Goal: Task Accomplishment & Management: Manage account settings

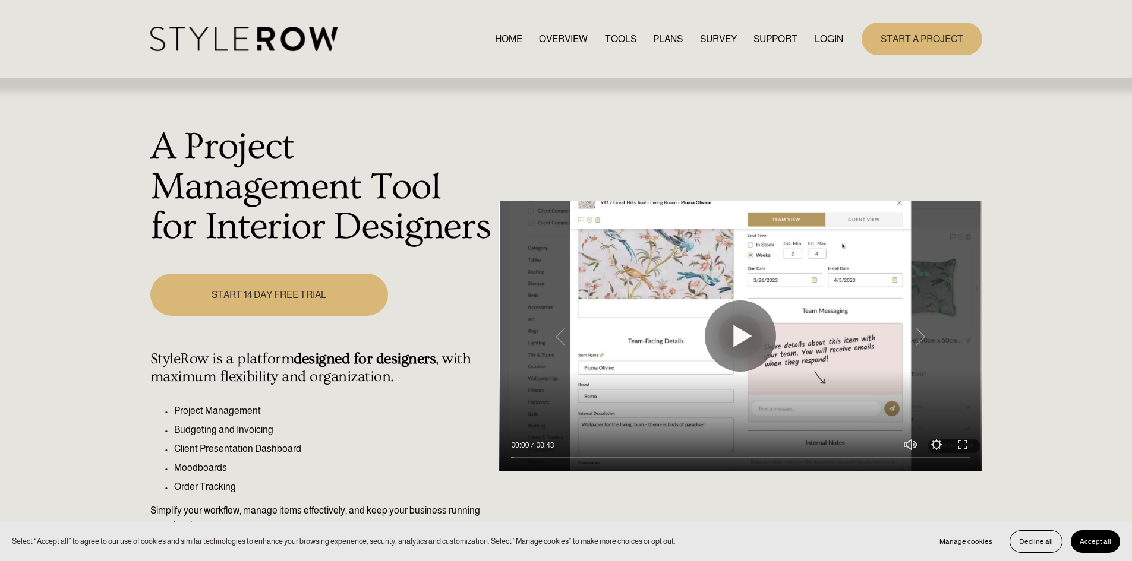
click at [819, 34] on link "LOGIN" at bounding box center [829, 39] width 29 height 16
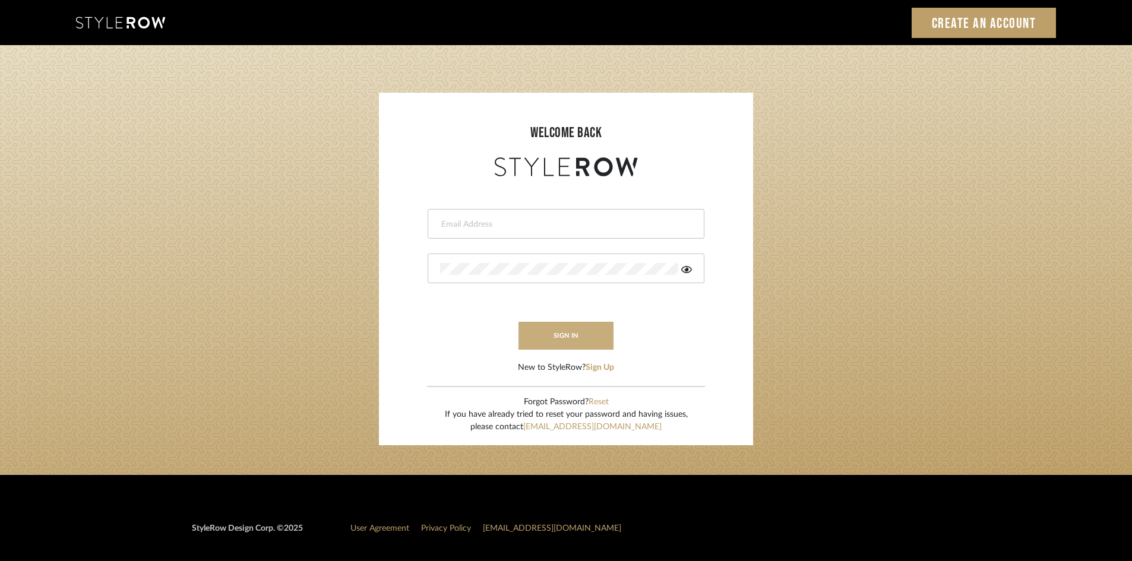
type input "carrie@tresbelleinteriors.com"
click at [555, 331] on button "sign in" at bounding box center [566, 336] width 95 height 28
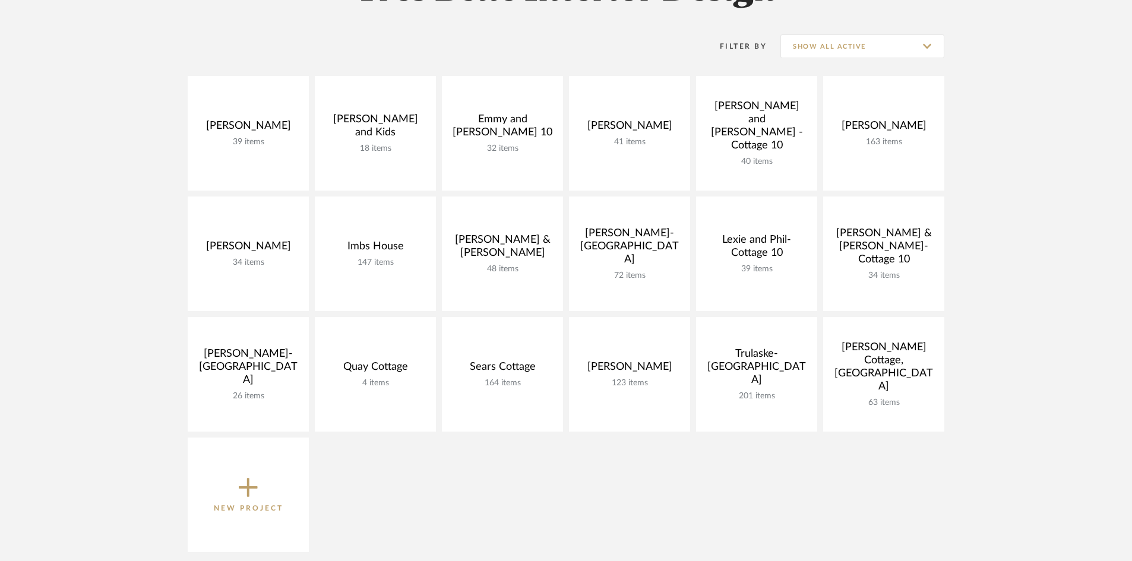
scroll to position [238, 0]
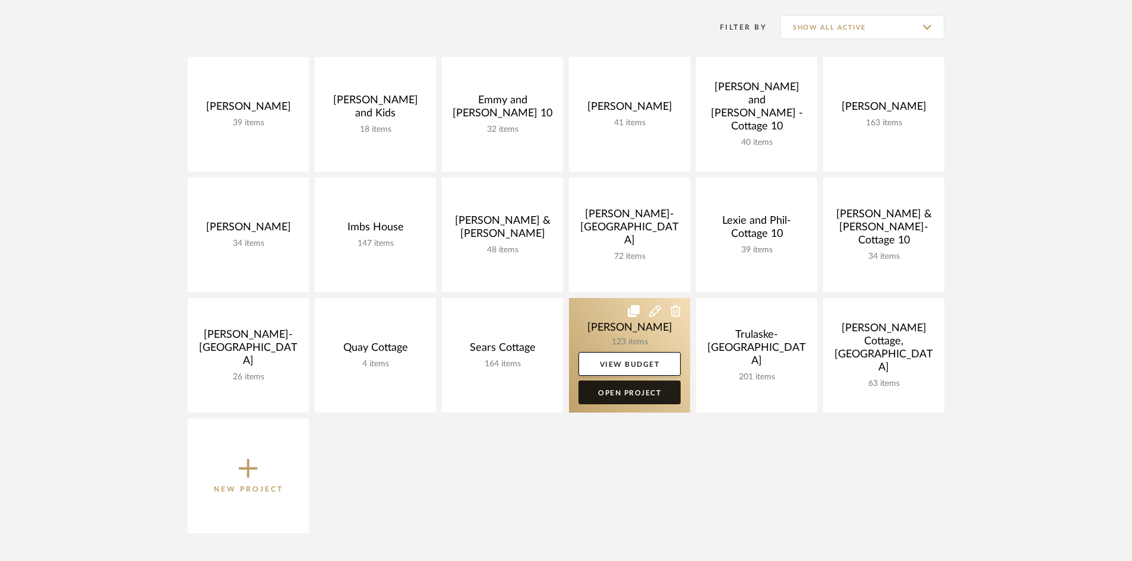
click at [645, 389] on link "Open Project" at bounding box center [630, 393] width 102 height 24
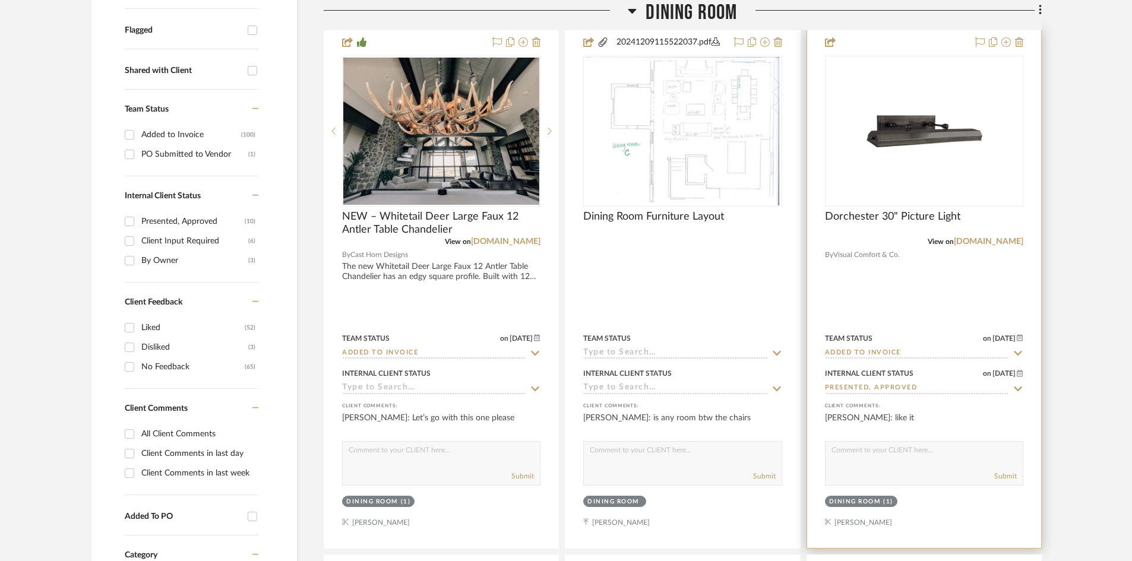
scroll to position [416, 0]
click at [923, 157] on img "0" at bounding box center [924, 130] width 119 height 149
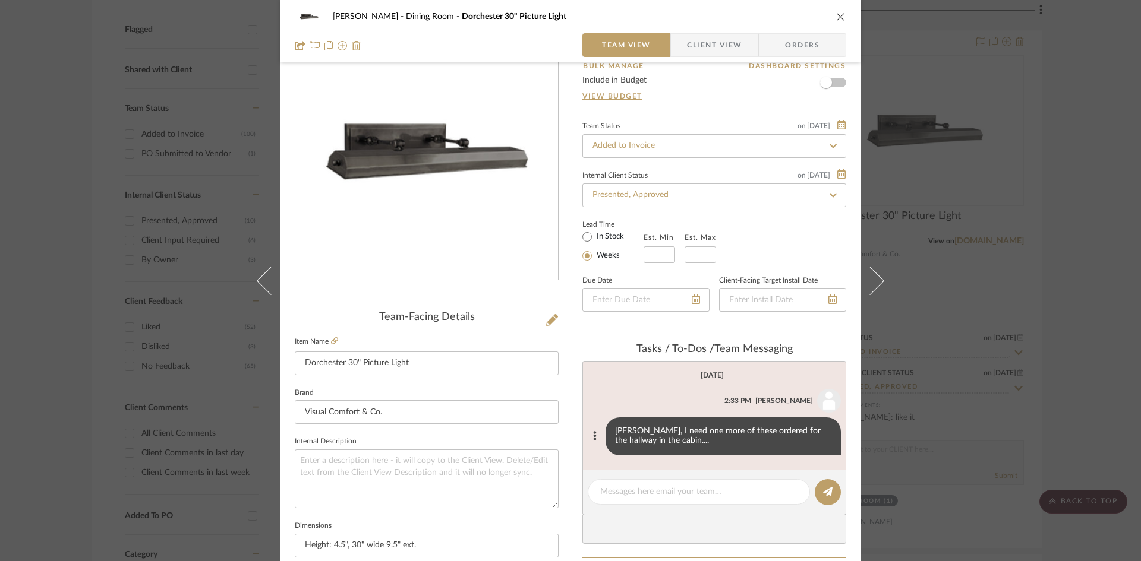
scroll to position [0, 0]
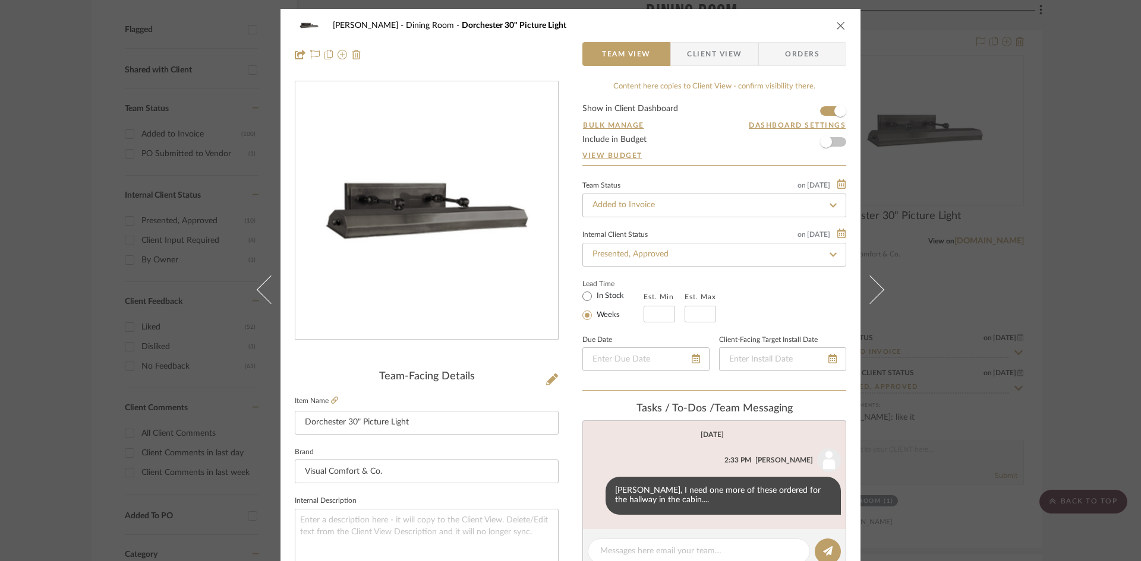
click at [836, 24] on icon "close" at bounding box center [841, 26] width 10 height 10
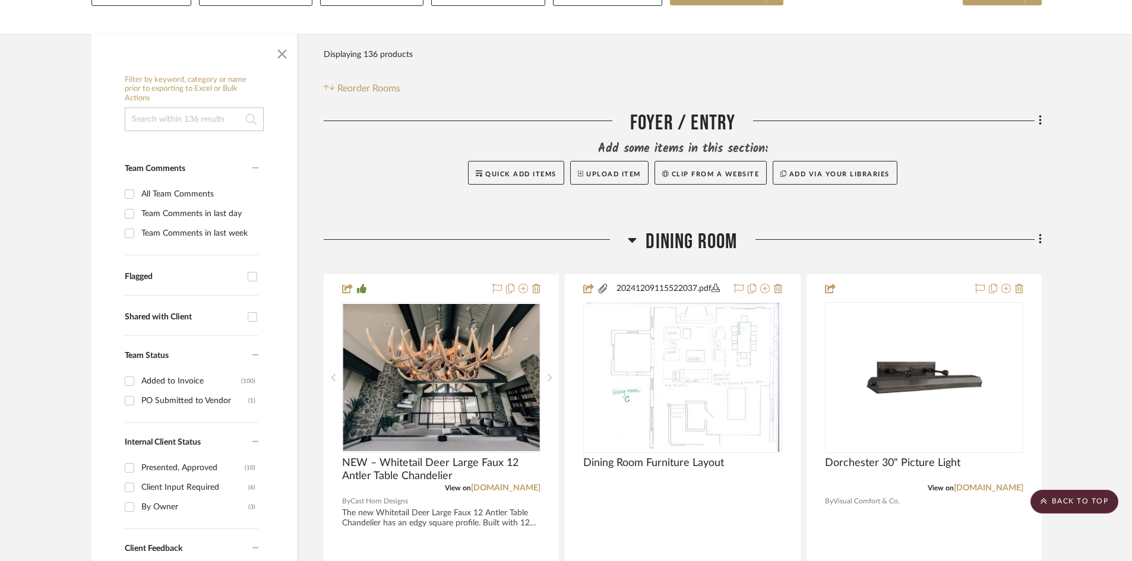
scroll to position [119, 0]
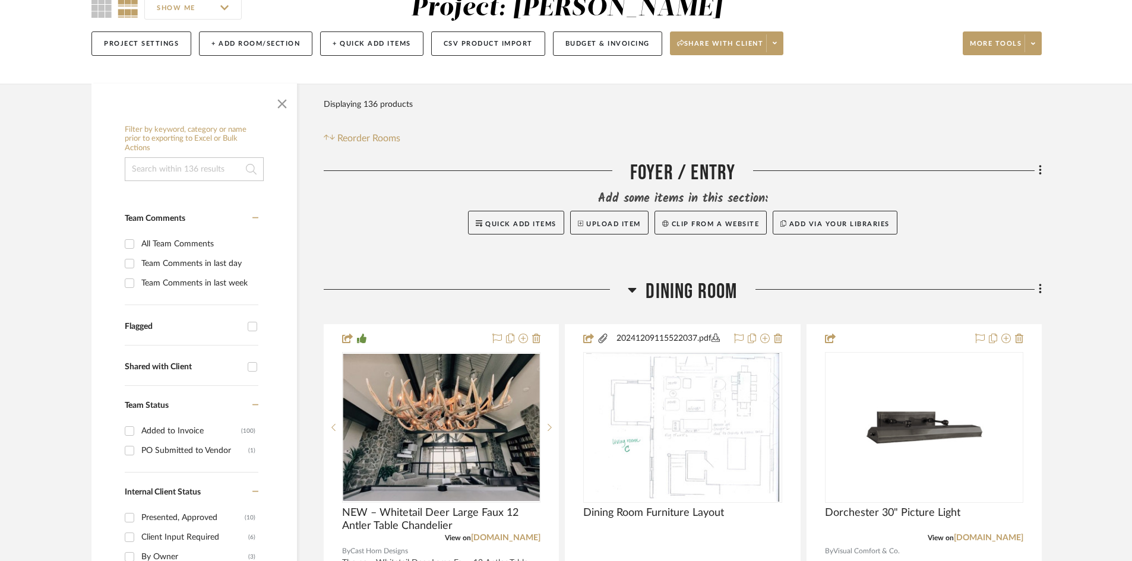
click at [130, 263] on input "Team Comments in last day" at bounding box center [129, 263] width 19 height 19
checkbox input "true"
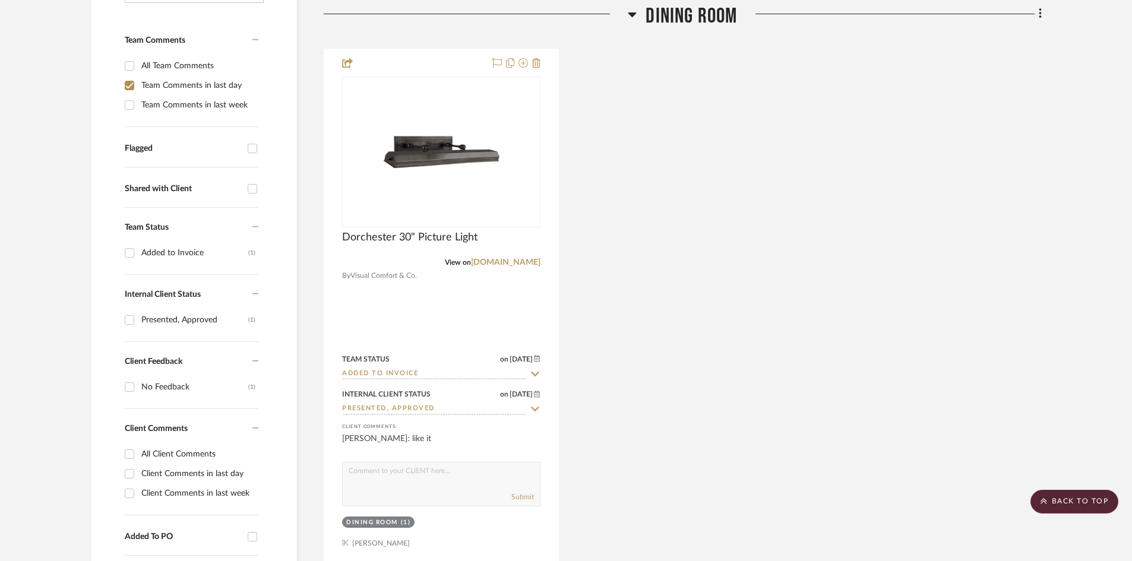
scroll to position [356, 0]
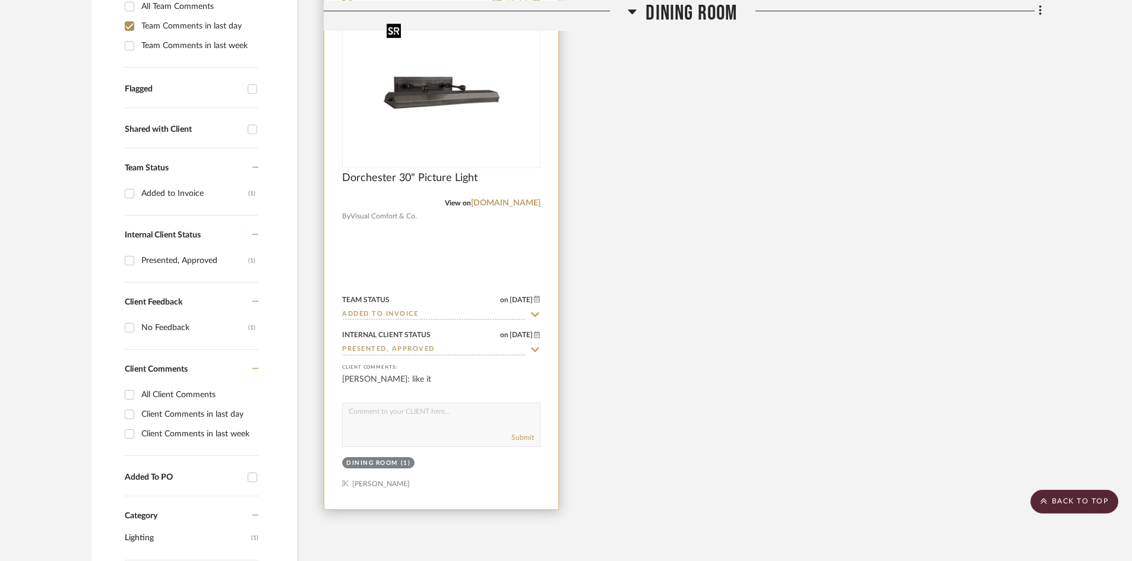
click at [431, 122] on img "0" at bounding box center [441, 92] width 119 height 149
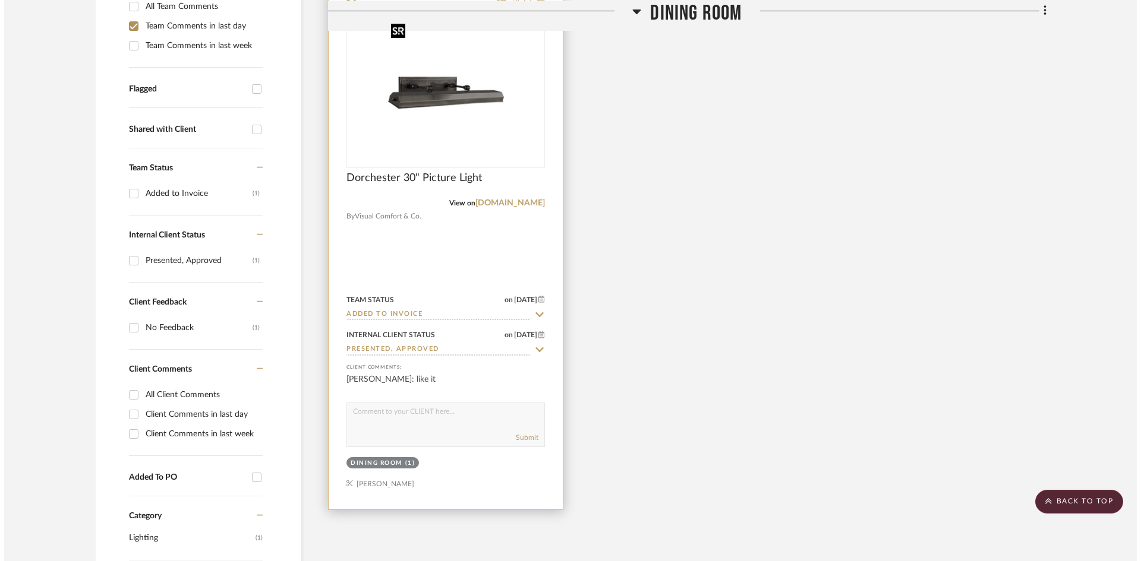
scroll to position [0, 0]
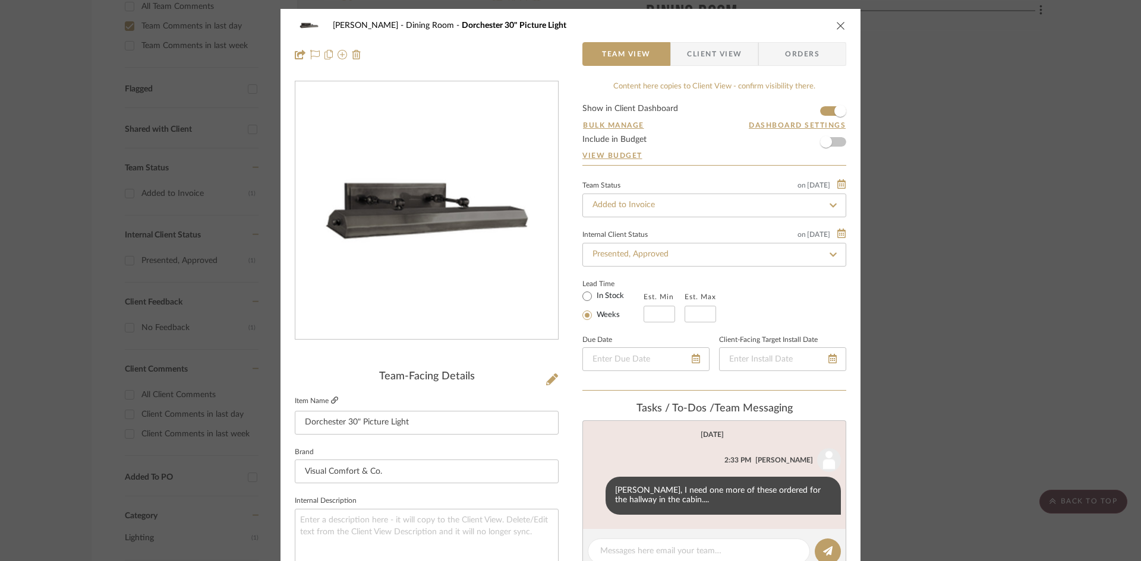
click at [331, 399] on icon at bounding box center [334, 400] width 7 height 7
click at [697, 204] on input "Added to Invoice" at bounding box center [714, 206] width 264 height 24
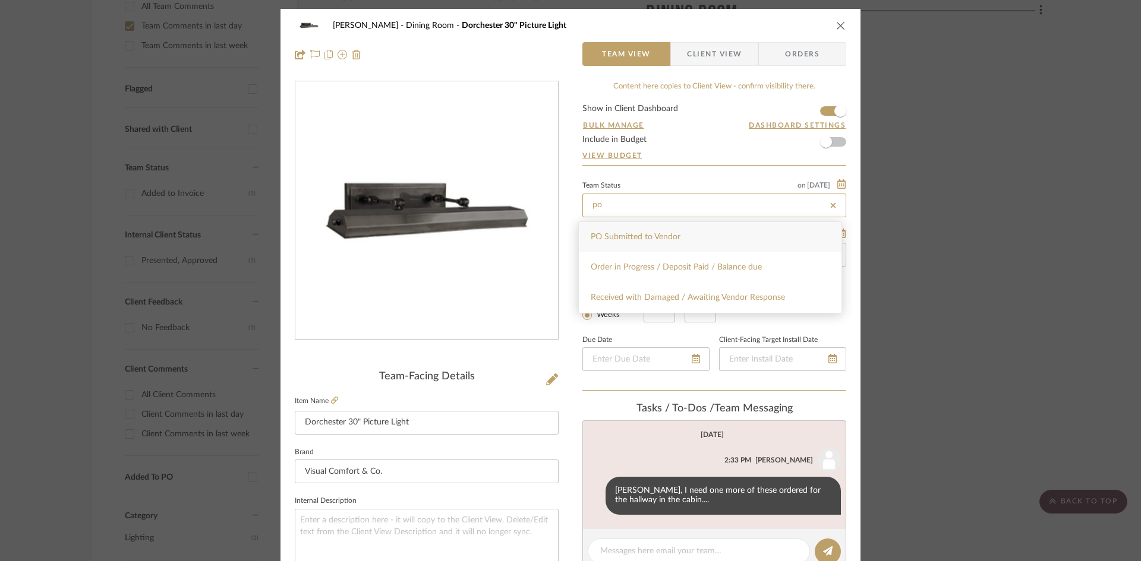
type input "po"
click at [728, 238] on div "PO Submitted to Vendor" at bounding box center [710, 237] width 263 height 30
type input "8/18/2025"
type input "PO Submitted to Vendor"
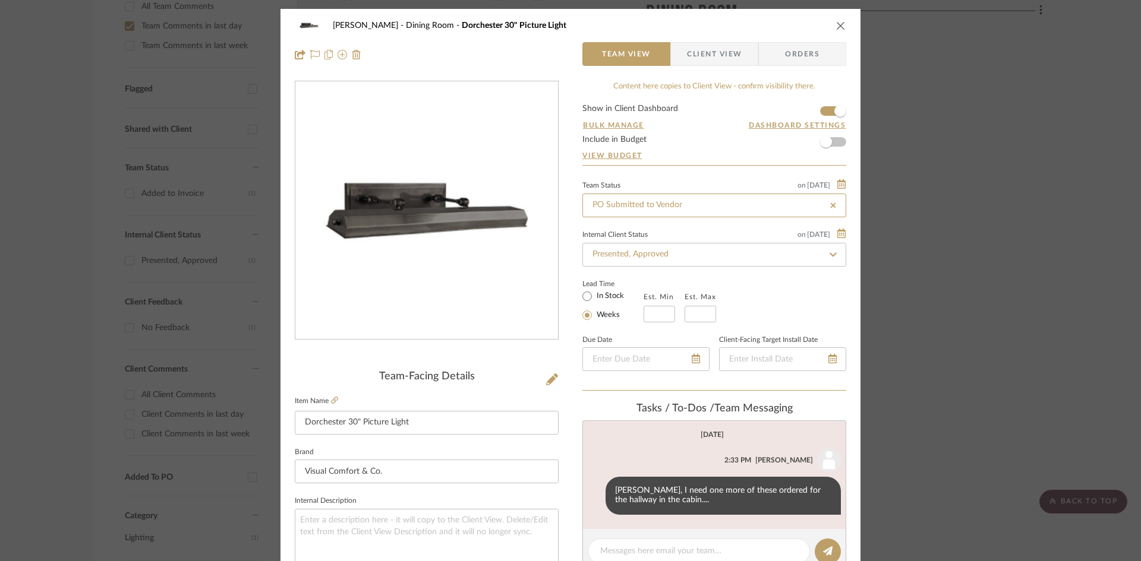
type input "8/18/2025"
type input "PO Submitted to Vendor"
click at [839, 23] on icon "close" at bounding box center [841, 26] width 10 height 10
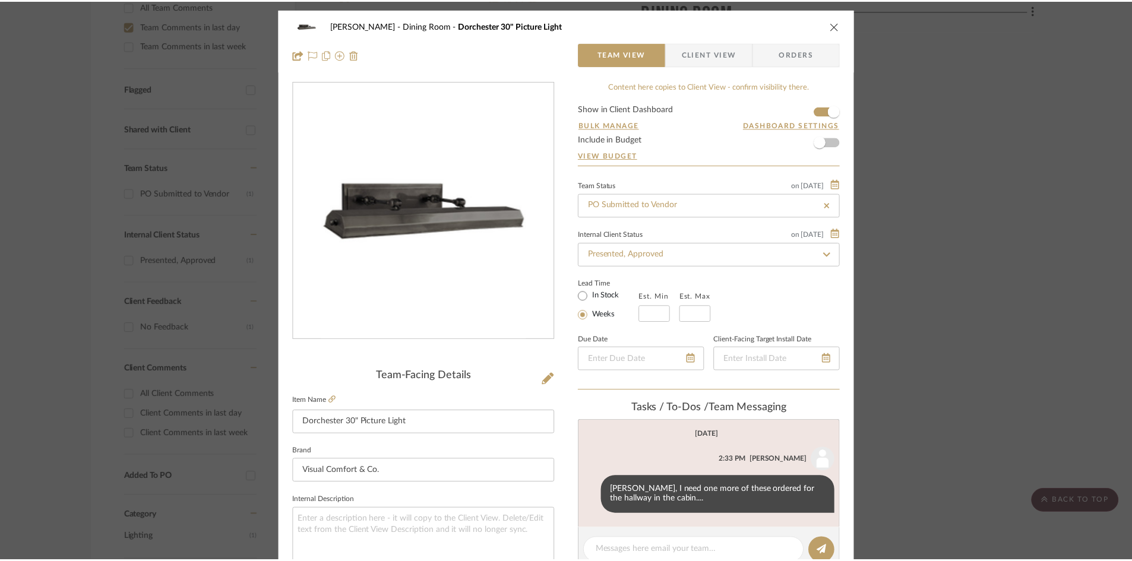
scroll to position [356, 0]
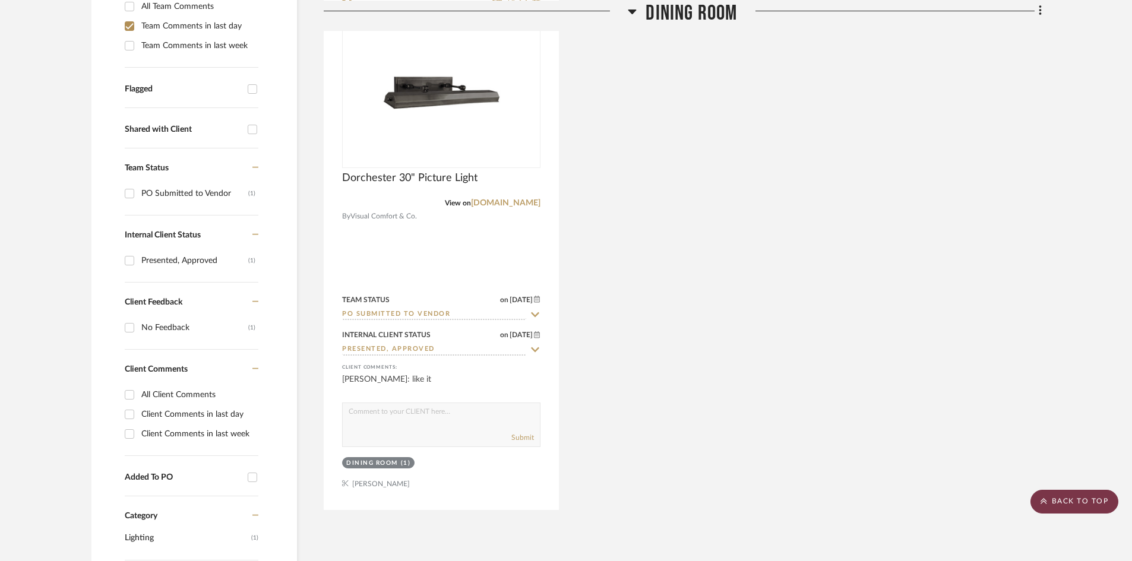
drag, startPoint x: 1069, startPoint y: 497, endPoint x: 1062, endPoint y: 490, distance: 10.1
click at [1069, 497] on scroll-to-top-button "BACK TO TOP" at bounding box center [1075, 502] width 88 height 24
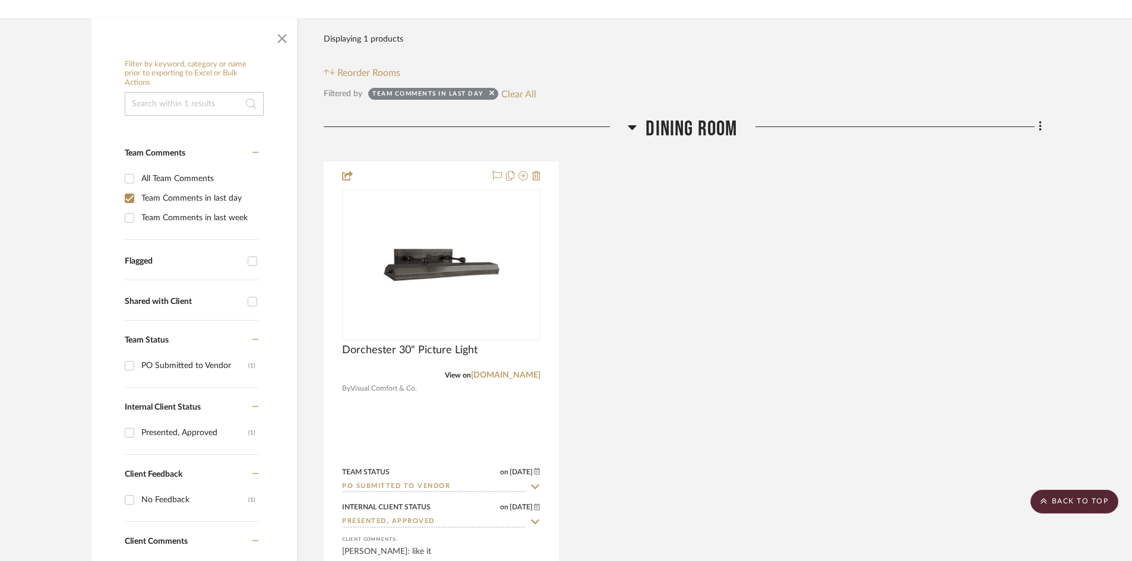
scroll to position [0, 0]
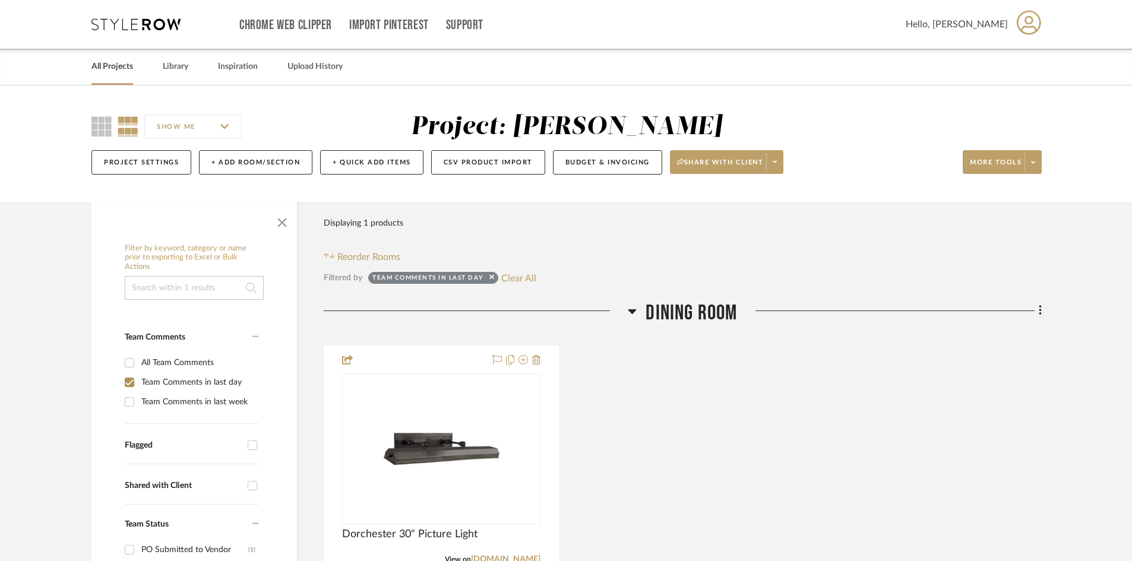
click at [111, 65] on link "All Projects" at bounding box center [112, 67] width 42 height 16
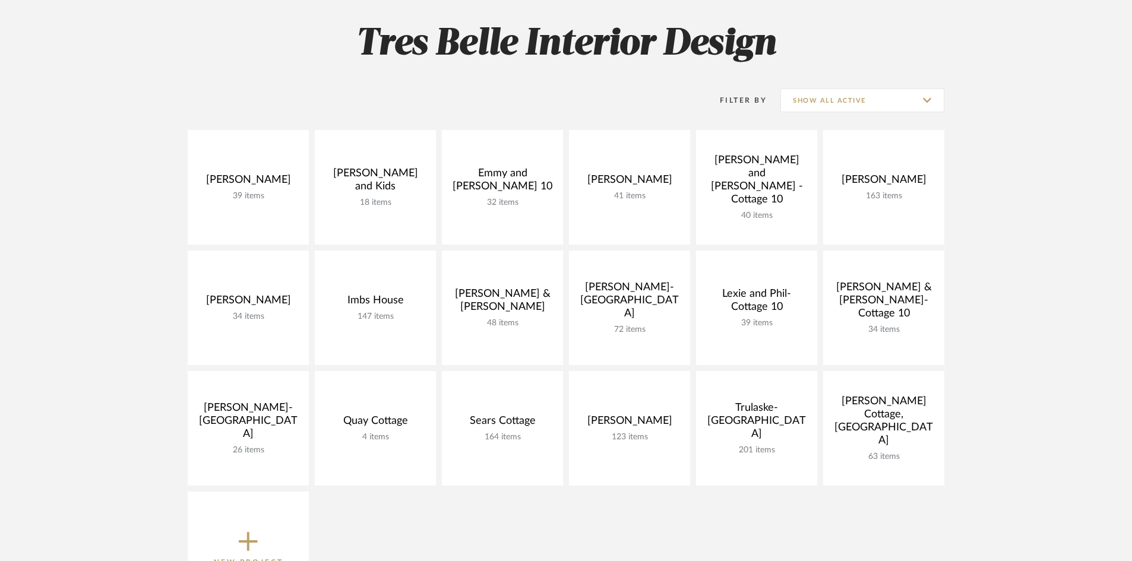
scroll to position [178, 0]
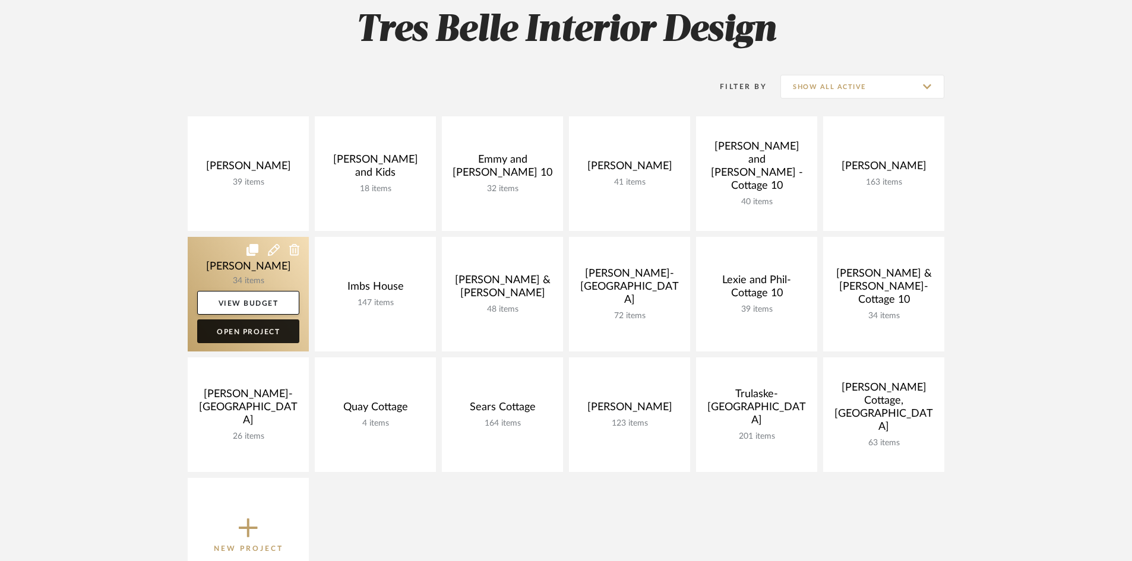
click at [235, 327] on link "Open Project" at bounding box center [248, 332] width 102 height 24
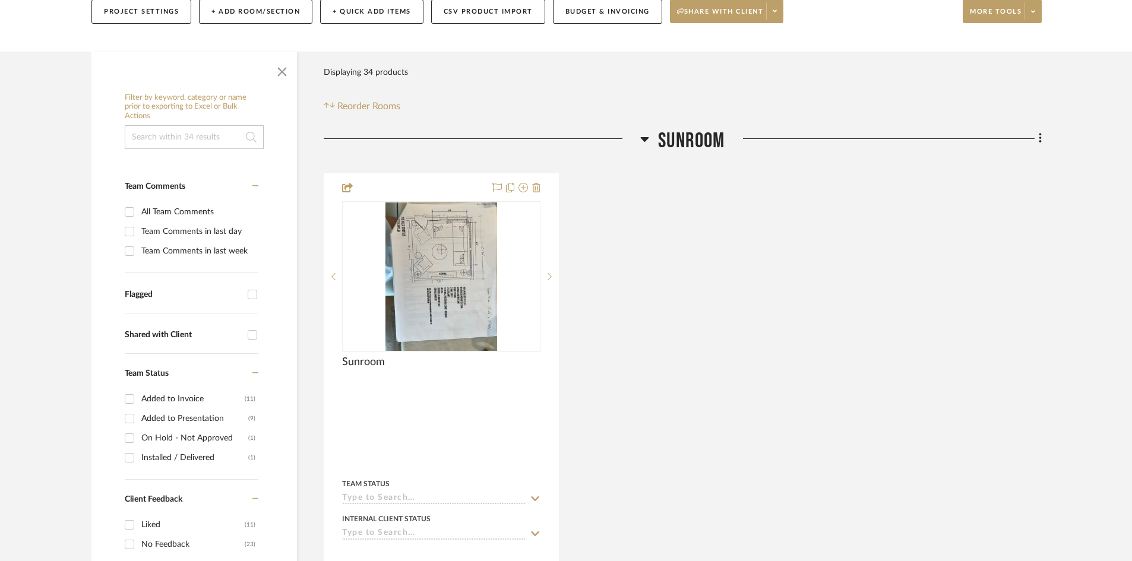
scroll to position [178, 0]
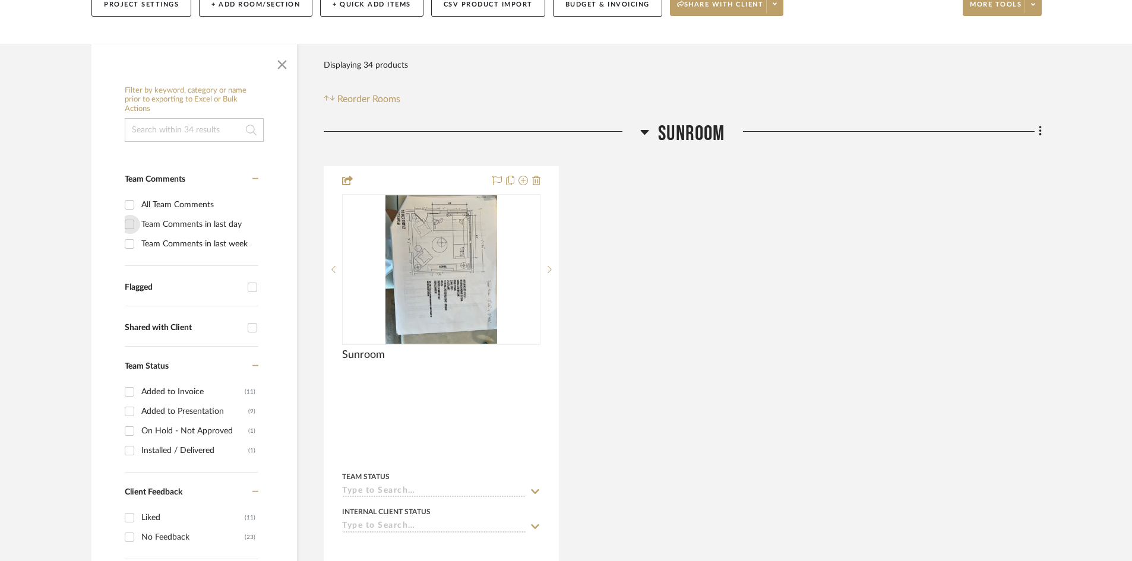
click at [129, 223] on input "Team Comments in last day" at bounding box center [129, 224] width 19 height 19
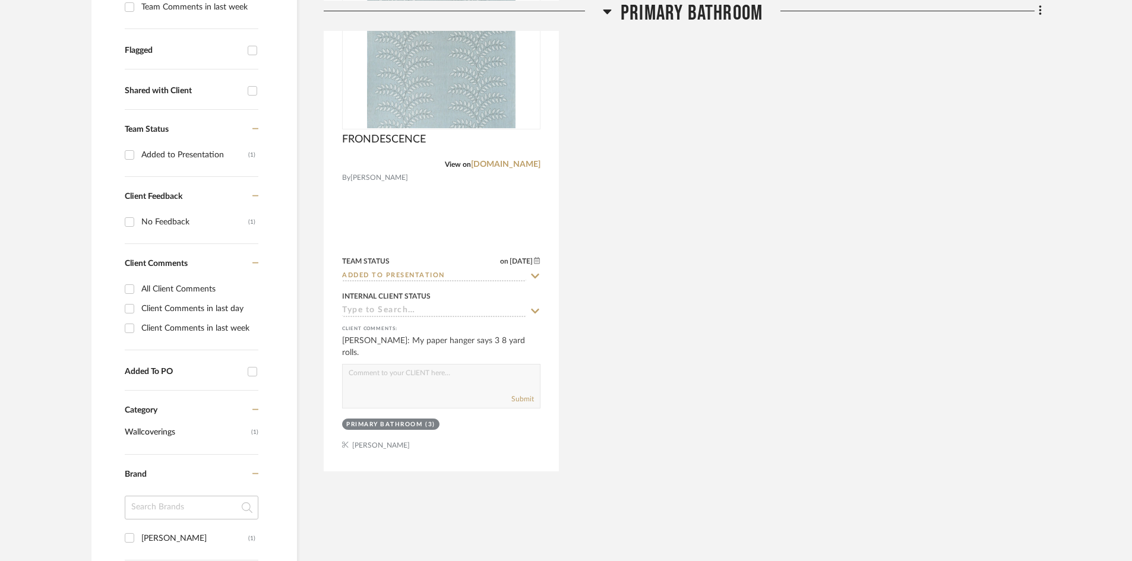
scroll to position [416, 0]
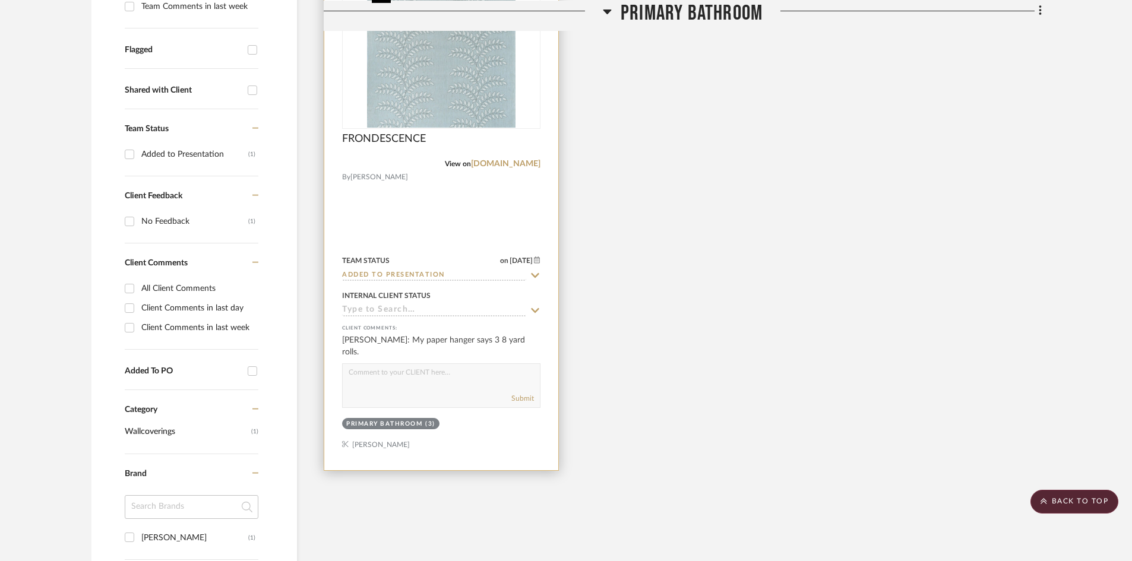
click at [447, 97] on img "0" at bounding box center [441, 53] width 149 height 149
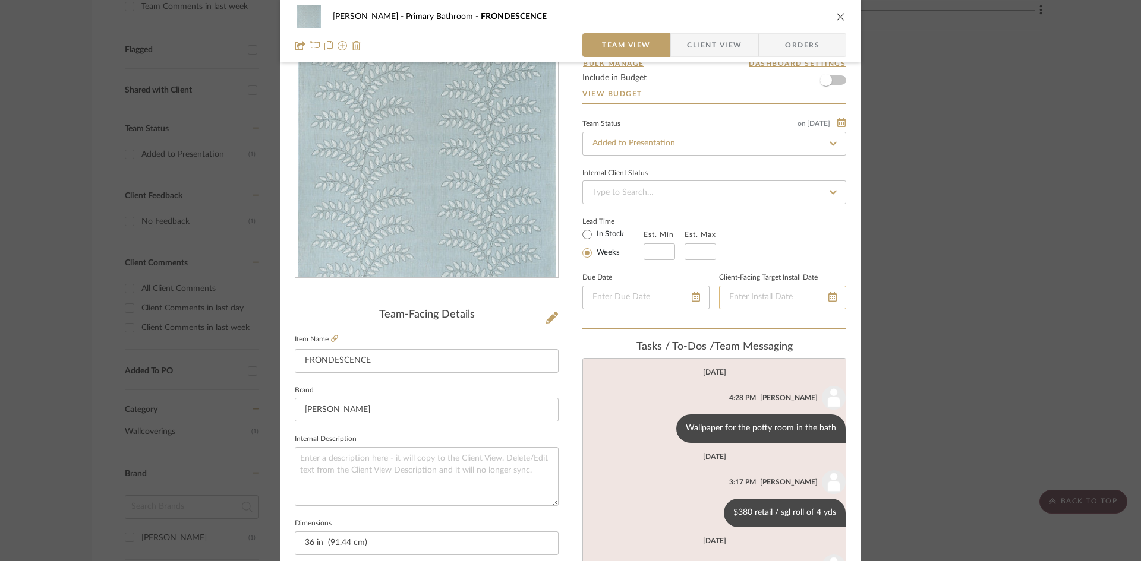
scroll to position [59, 0]
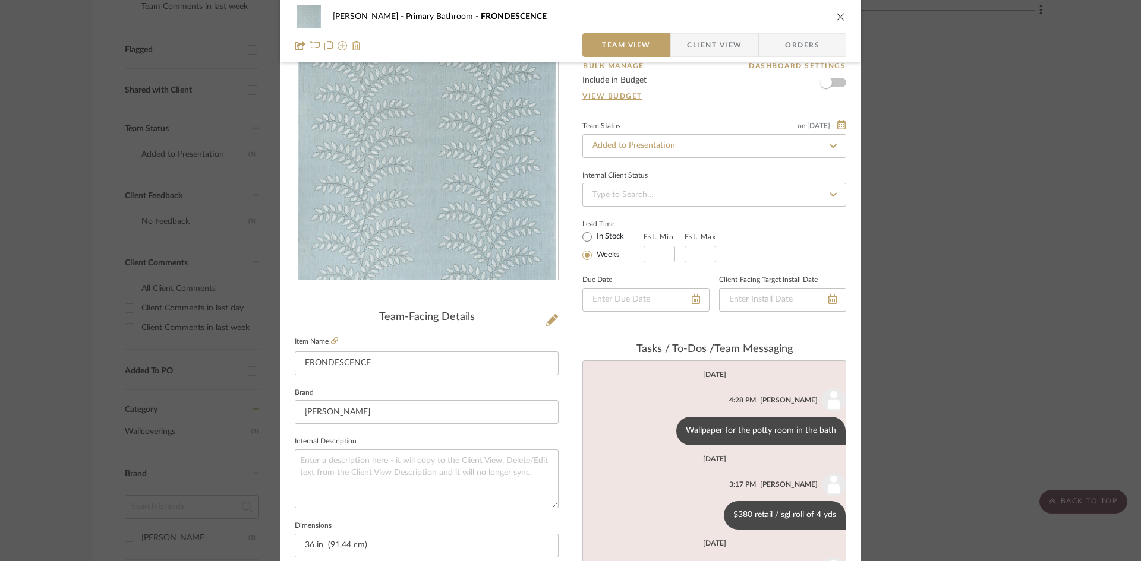
click at [836, 17] on icon "close" at bounding box center [841, 17] width 10 height 10
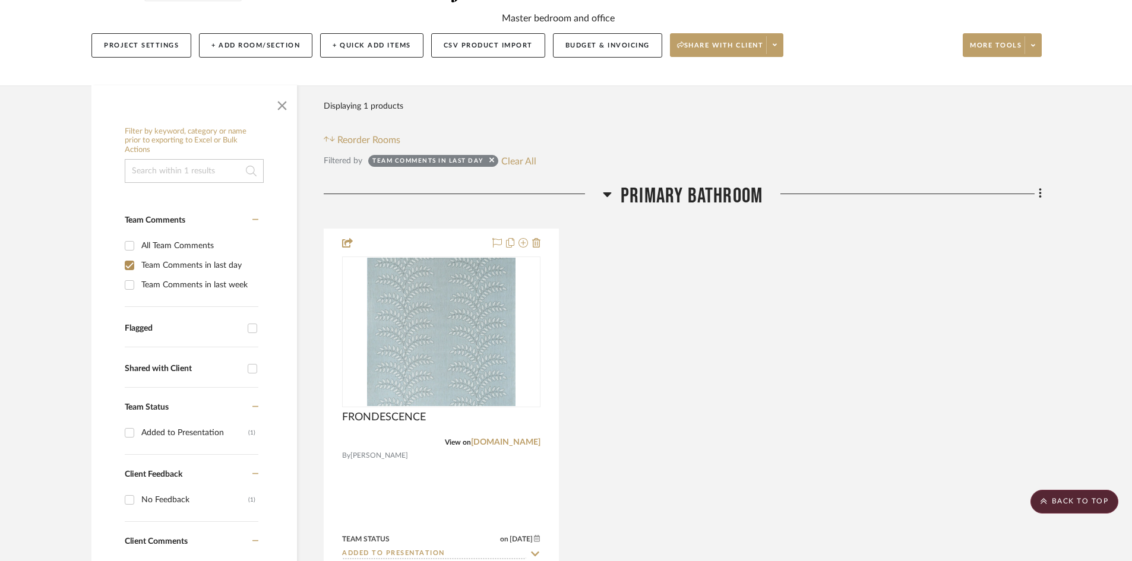
scroll to position [0, 0]
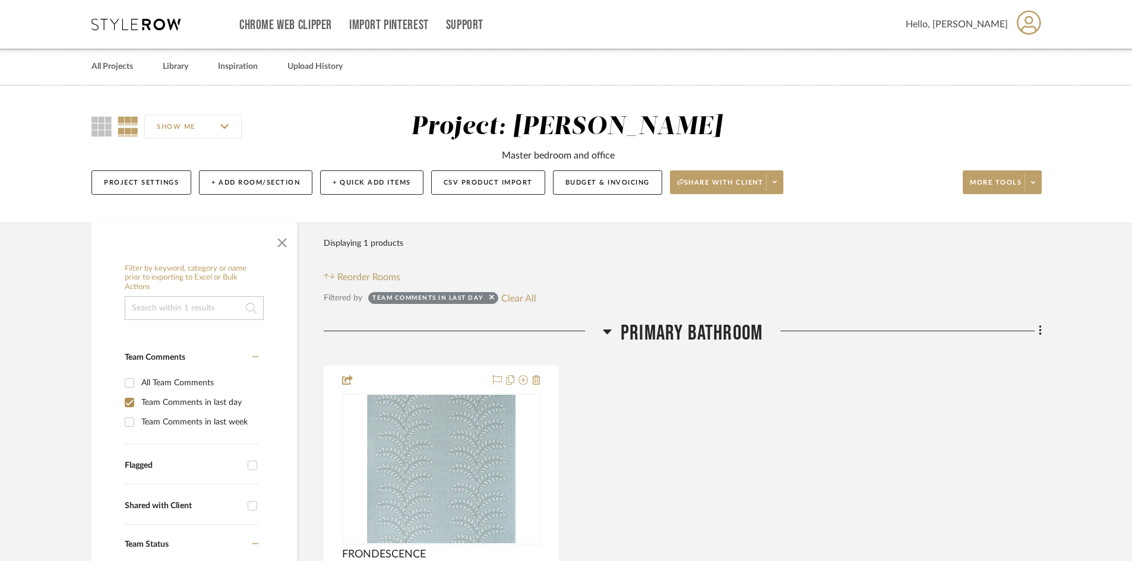
click at [125, 403] on input "Team Comments in last day" at bounding box center [129, 402] width 19 height 19
checkbox input "false"
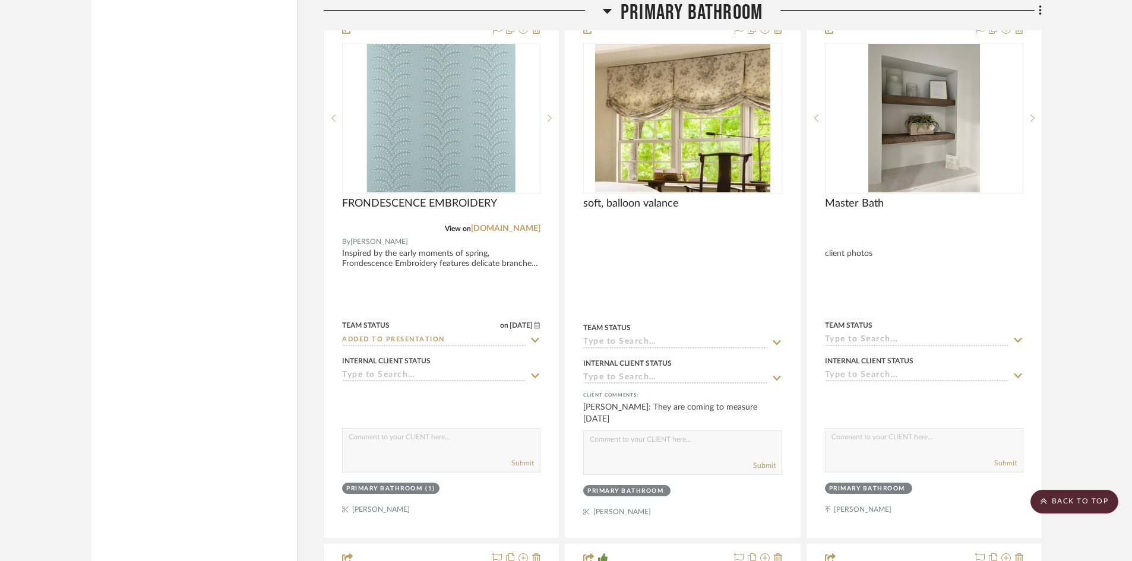
scroll to position [2020, 0]
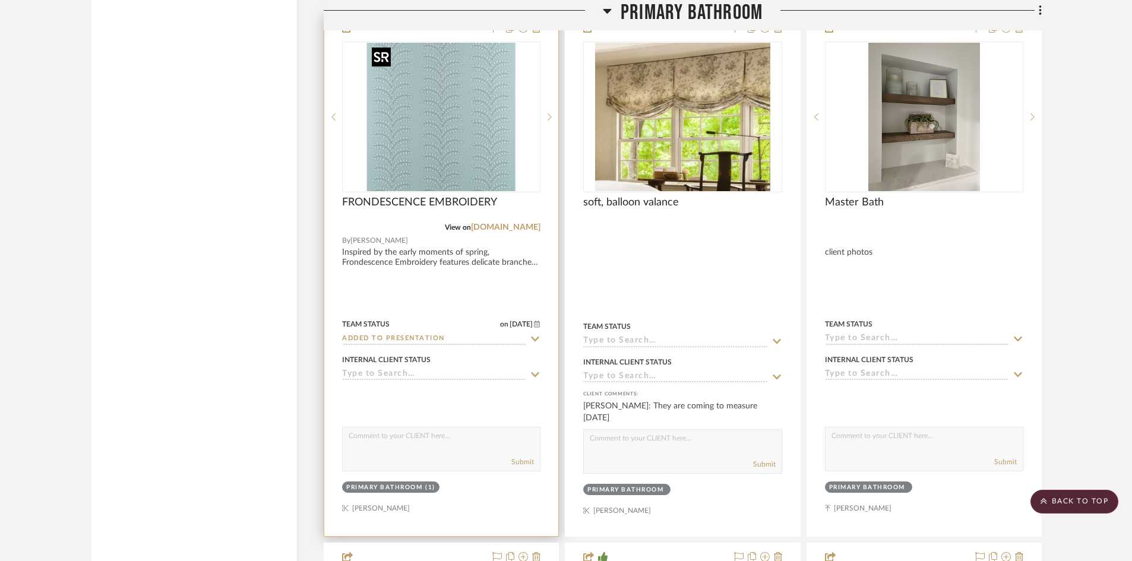
click at [431, 146] on img "0" at bounding box center [441, 117] width 149 height 149
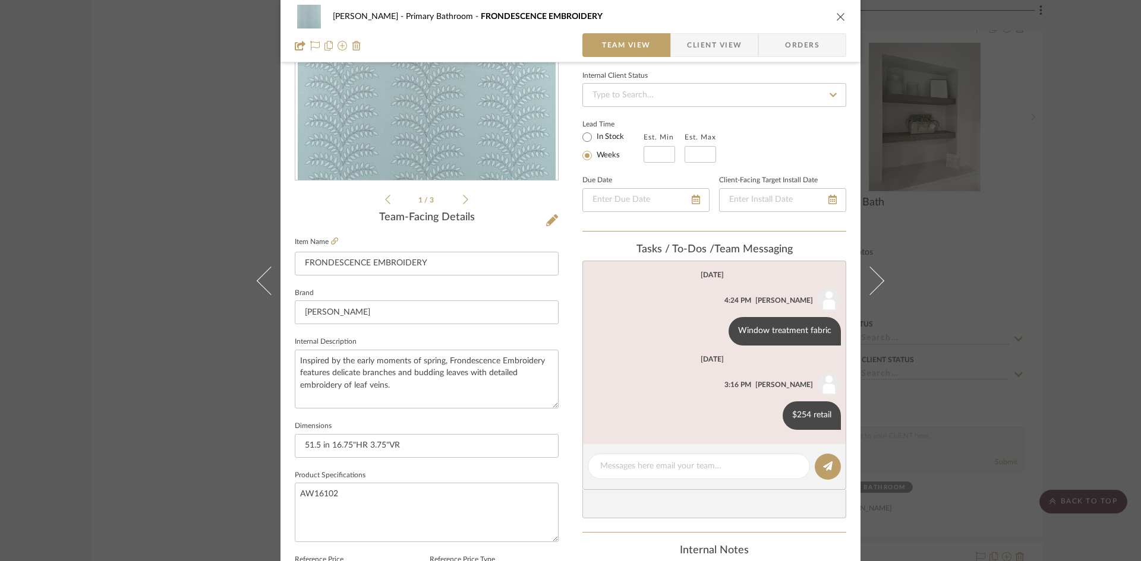
scroll to position [178, 0]
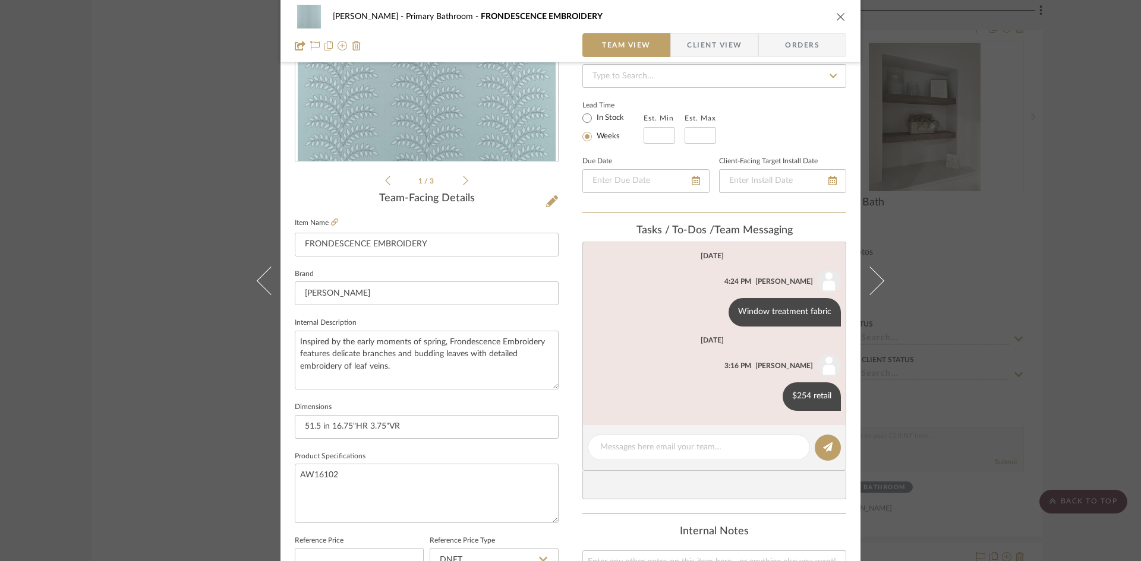
click at [839, 14] on icon "close" at bounding box center [841, 17] width 10 height 10
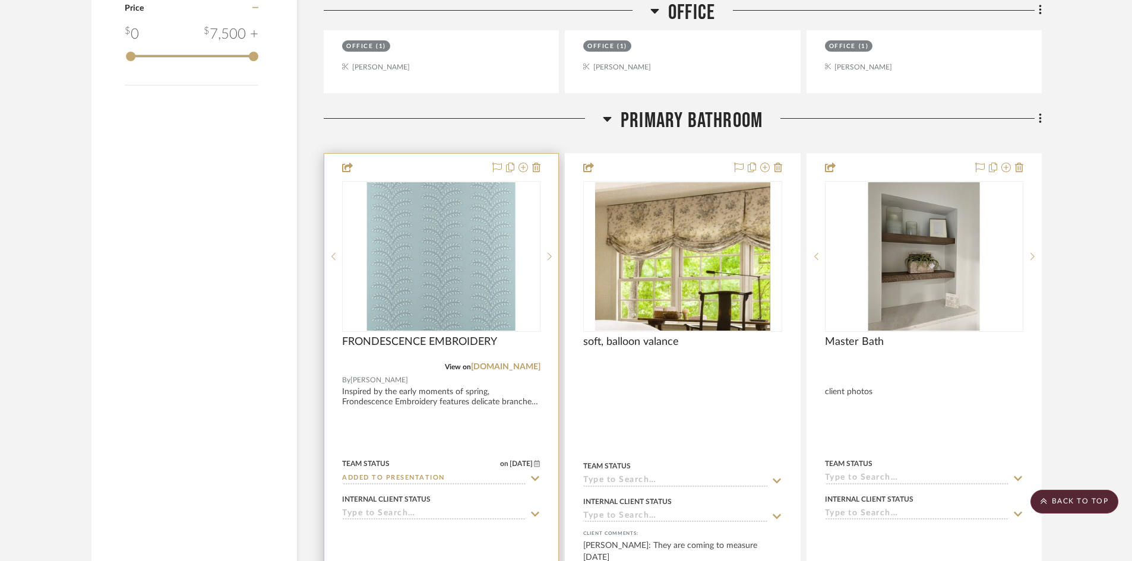
scroll to position [1901, 0]
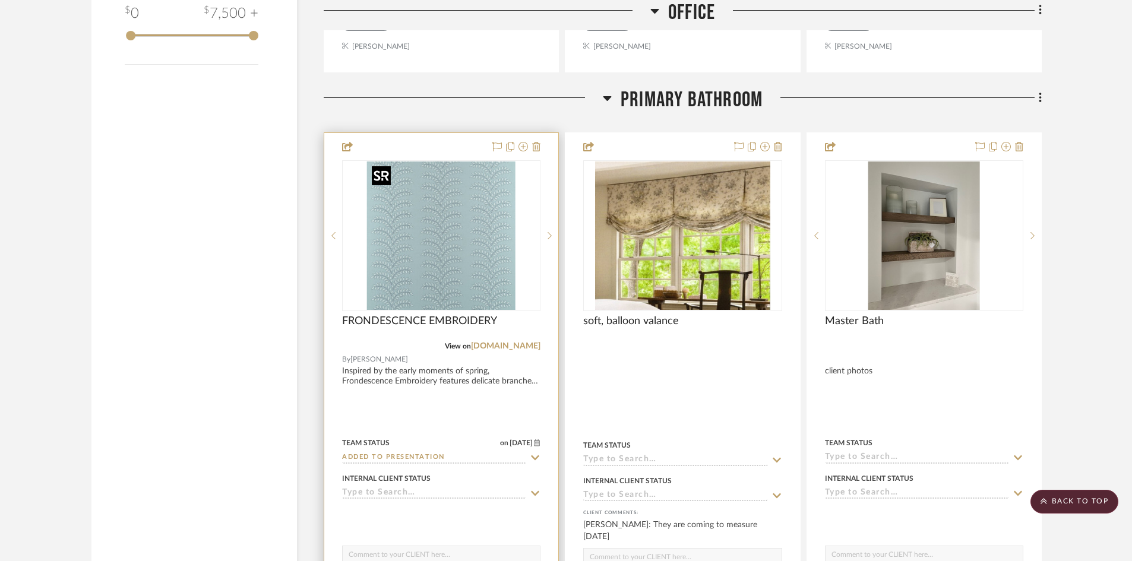
click at [484, 238] on img "0" at bounding box center [441, 236] width 149 height 149
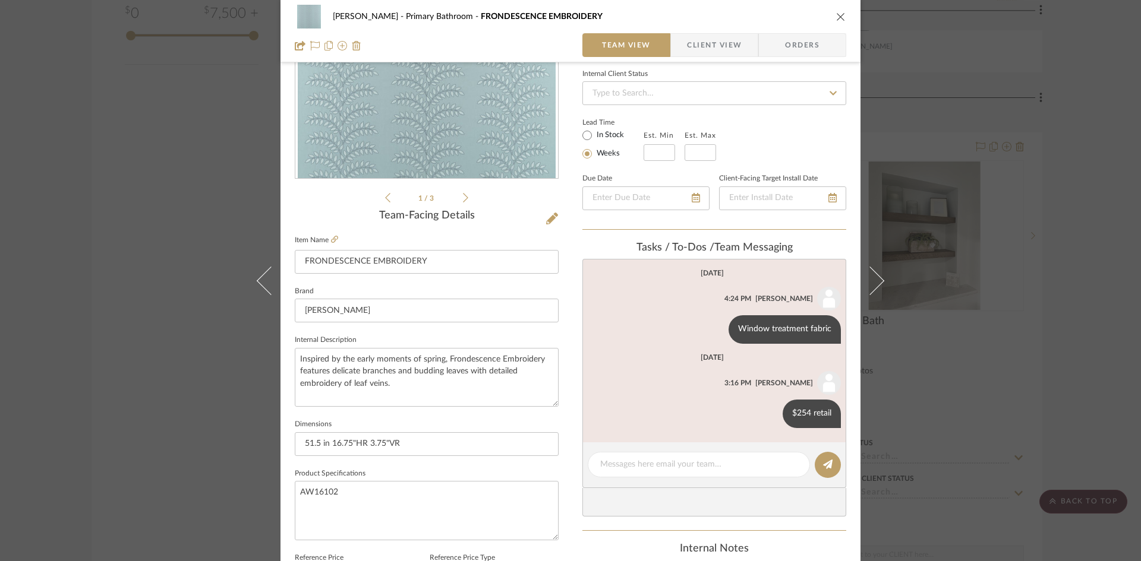
scroll to position [178, 0]
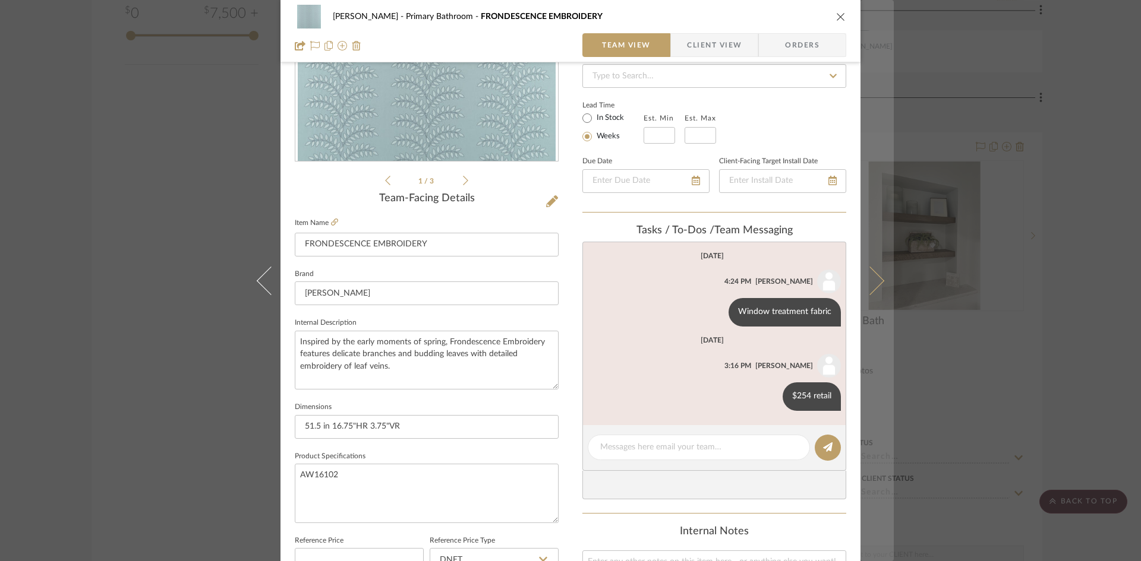
click at [876, 283] on icon at bounding box center [870, 280] width 29 height 29
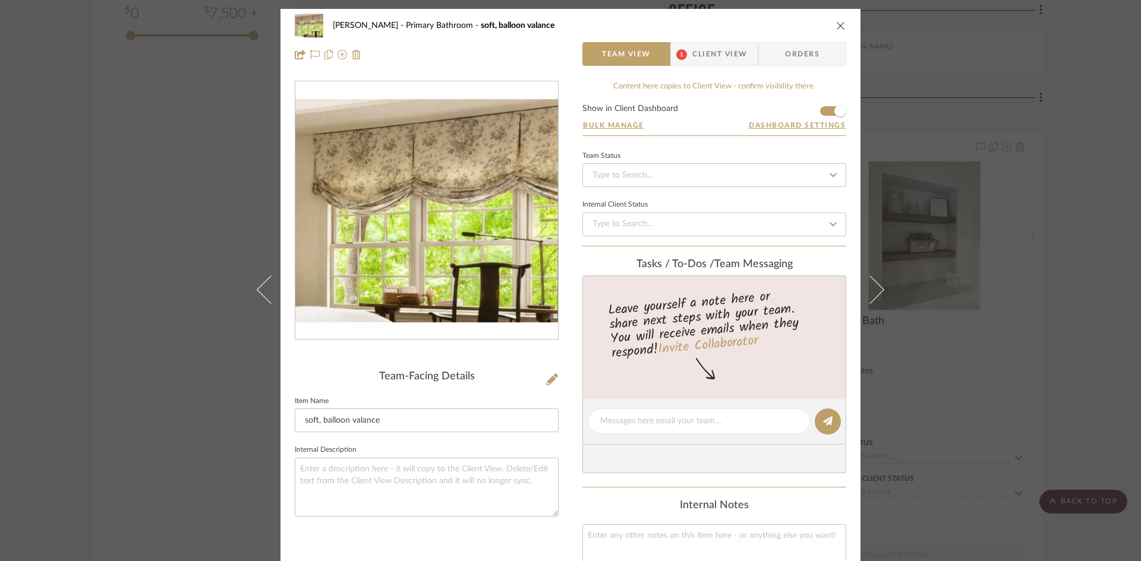
click at [837, 23] on icon "close" at bounding box center [841, 26] width 10 height 10
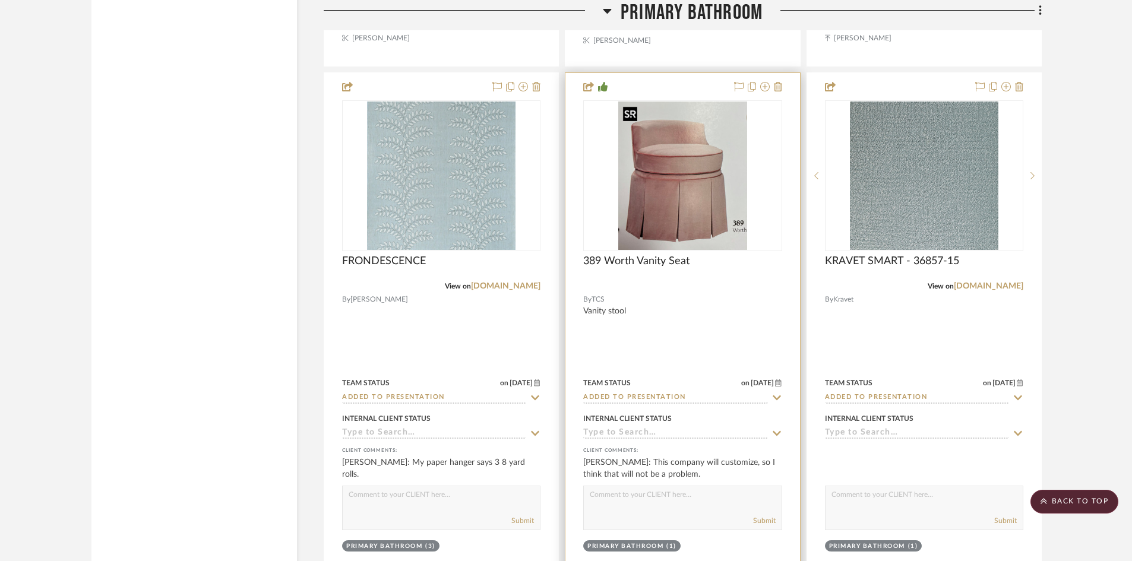
scroll to position [2555, 0]
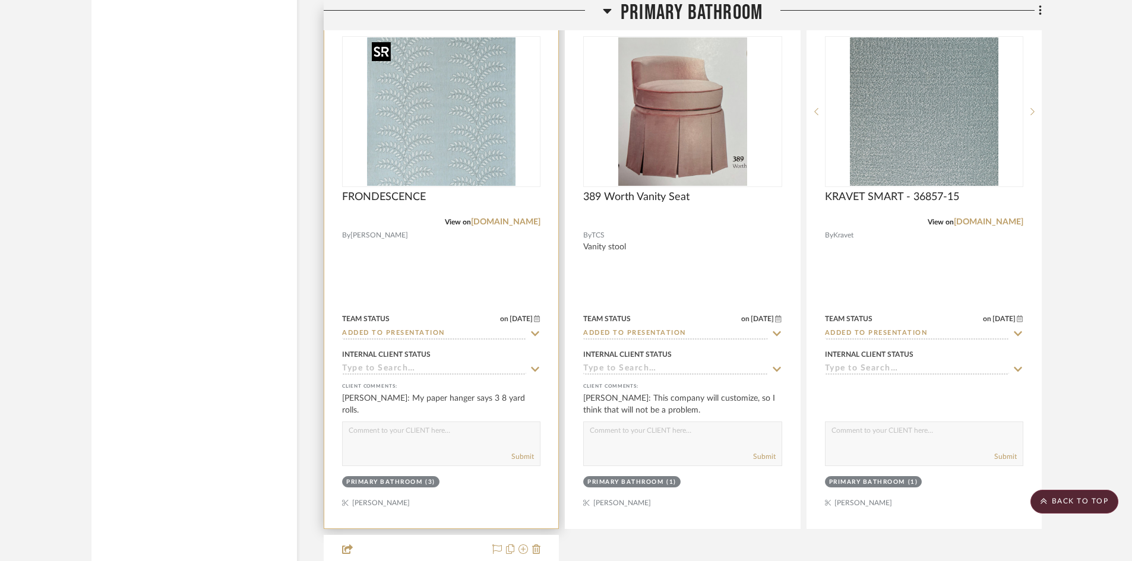
click at [457, 171] on img "0" at bounding box center [441, 111] width 149 height 149
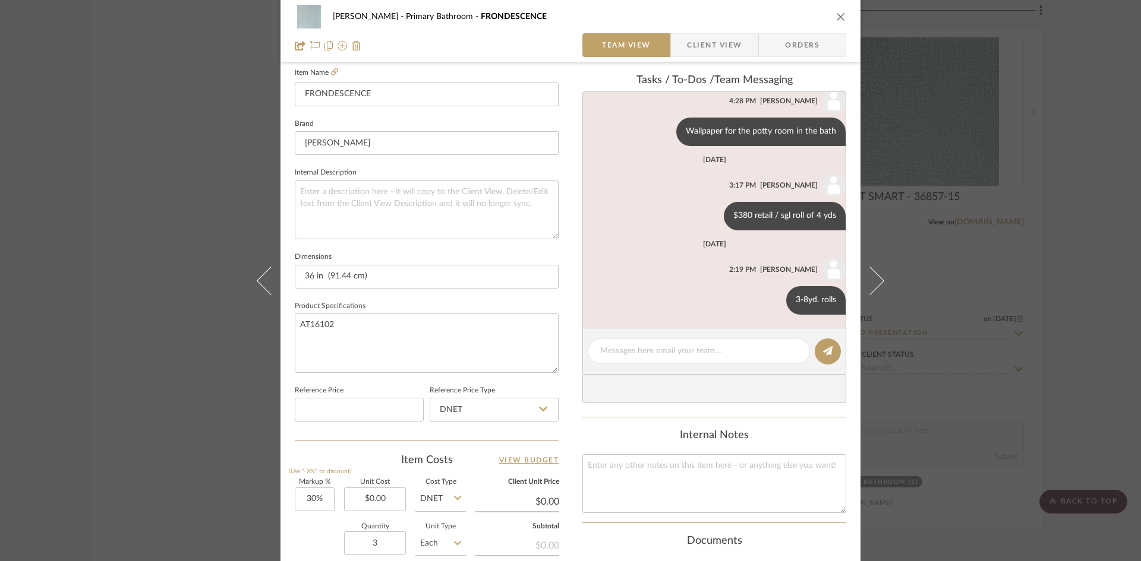
scroll to position [238, 0]
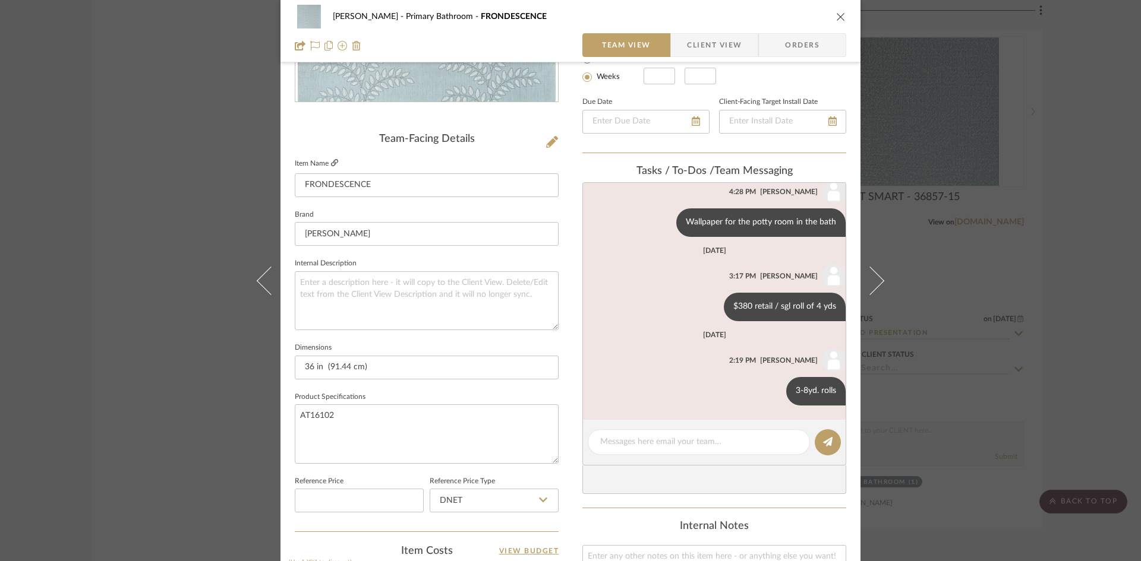
click at [331, 160] on icon at bounding box center [334, 162] width 7 height 7
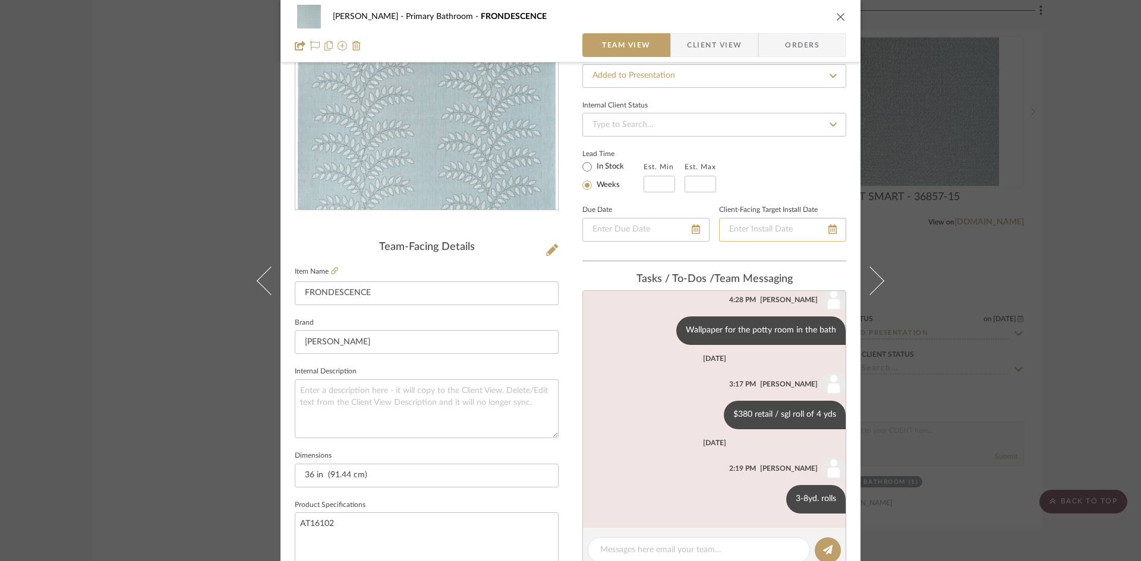
scroll to position [0, 0]
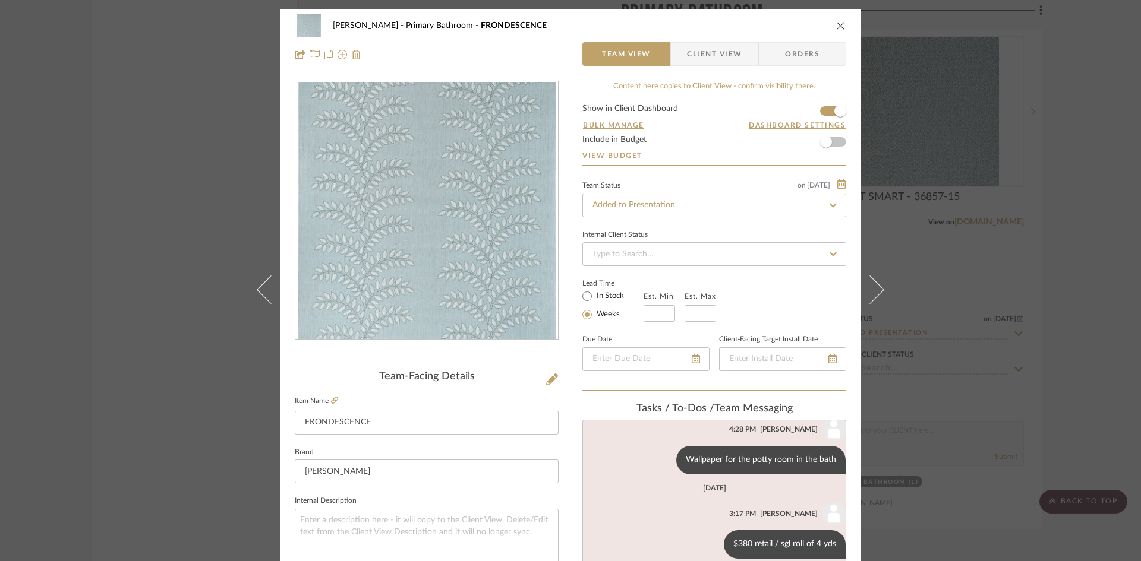
click at [836, 24] on icon "close" at bounding box center [841, 26] width 10 height 10
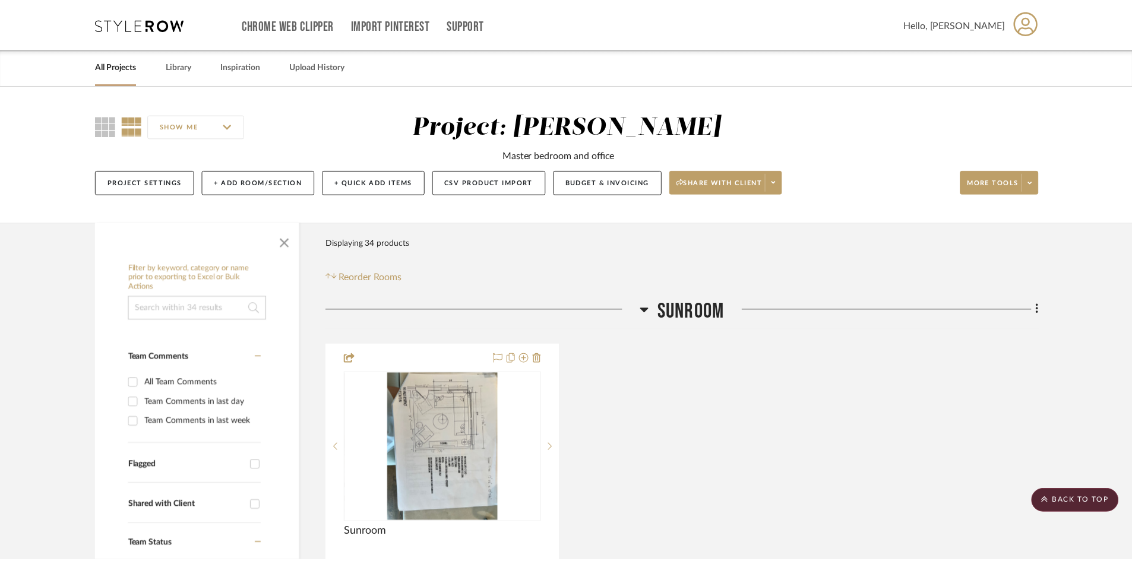
scroll to position [2555, 0]
